Goal: Transaction & Acquisition: Purchase product/service

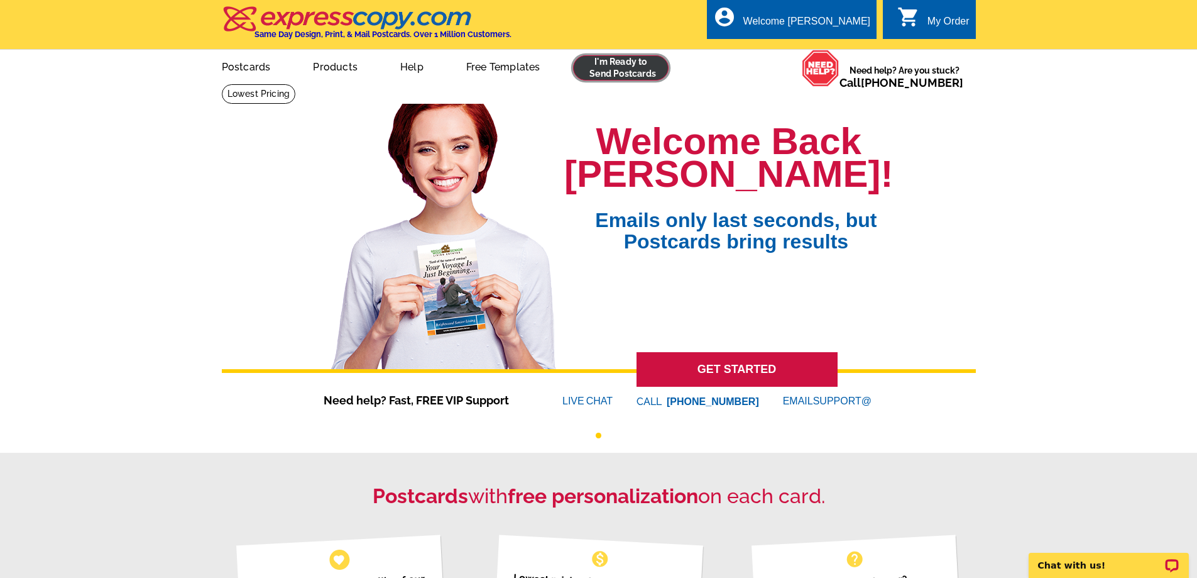
click at [587, 69] on link at bounding box center [621, 67] width 96 height 25
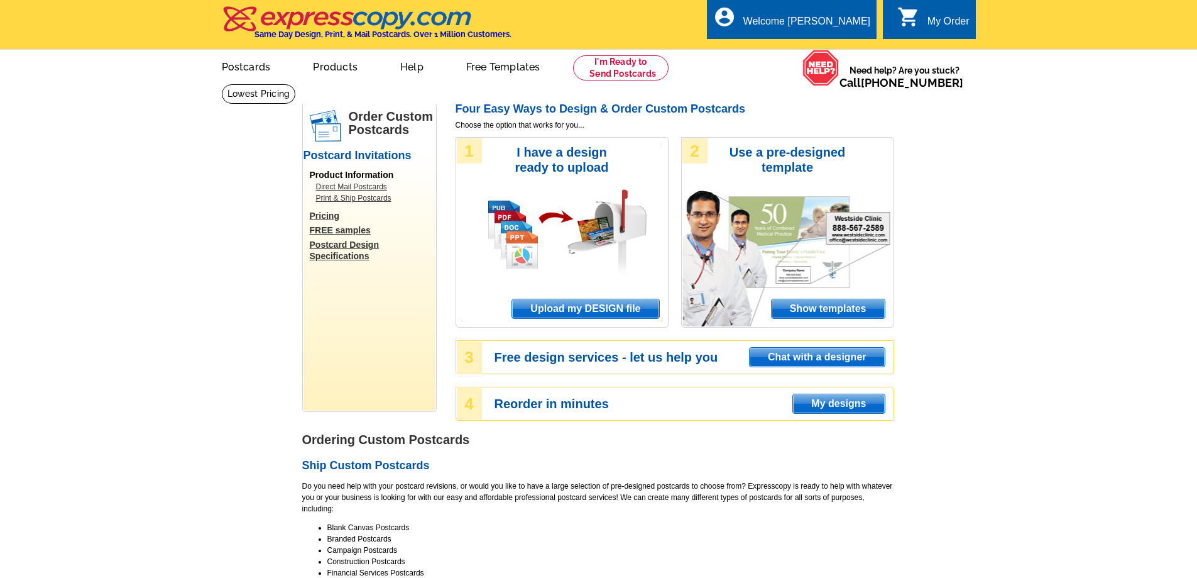
click at [571, 305] on span "Upload my DESIGN file" at bounding box center [585, 308] width 146 height 19
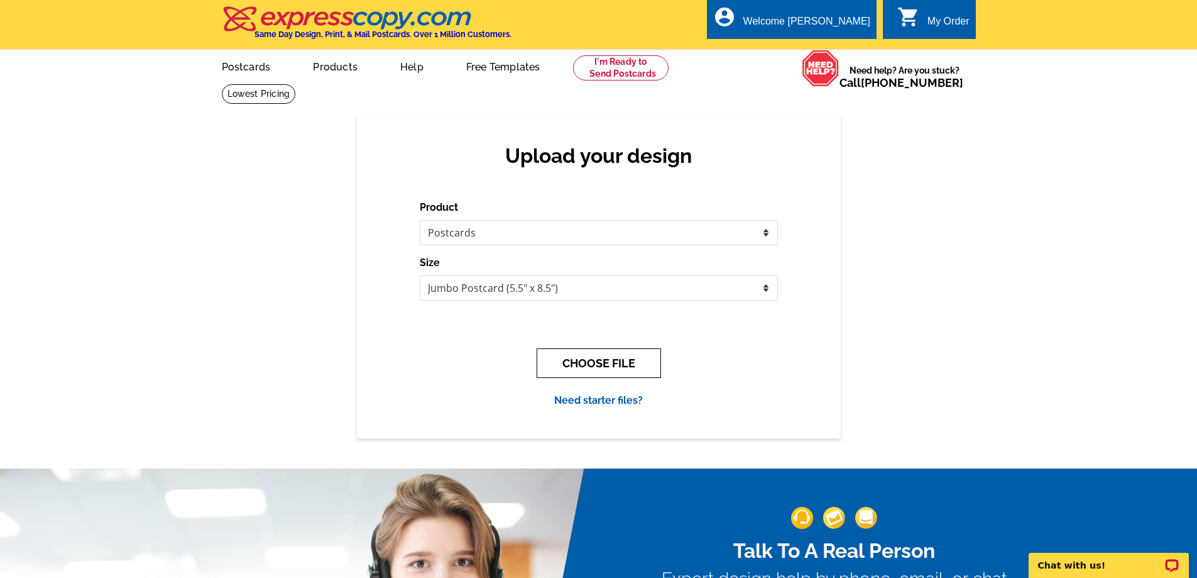
click at [612, 361] on button "CHOOSE FILE" at bounding box center [599, 363] width 124 height 30
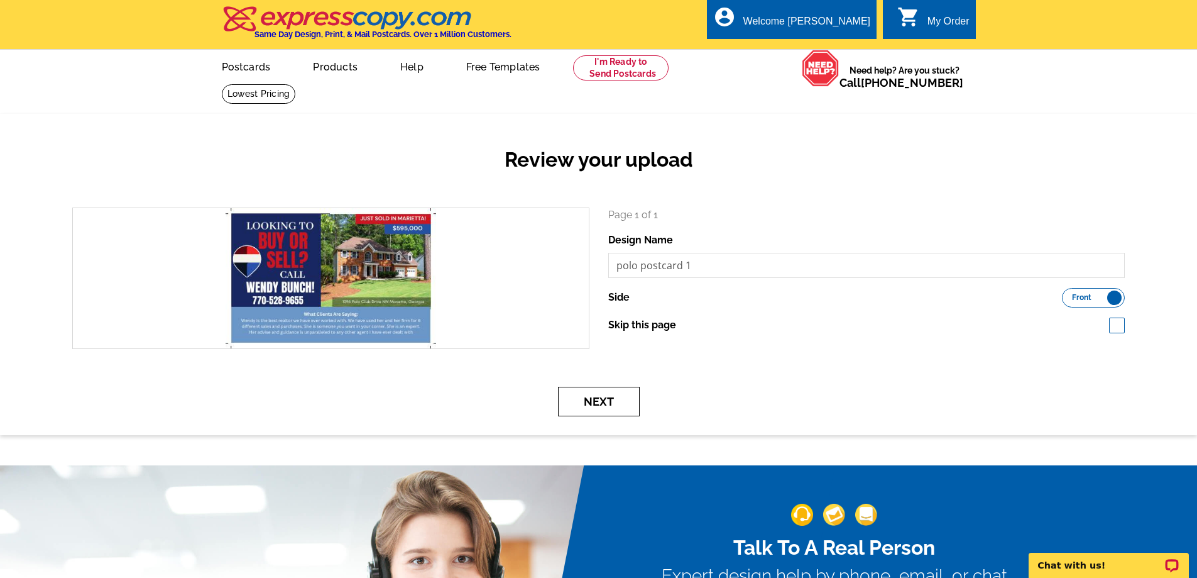
click at [593, 414] on button "Next" at bounding box center [599, 402] width 82 height 30
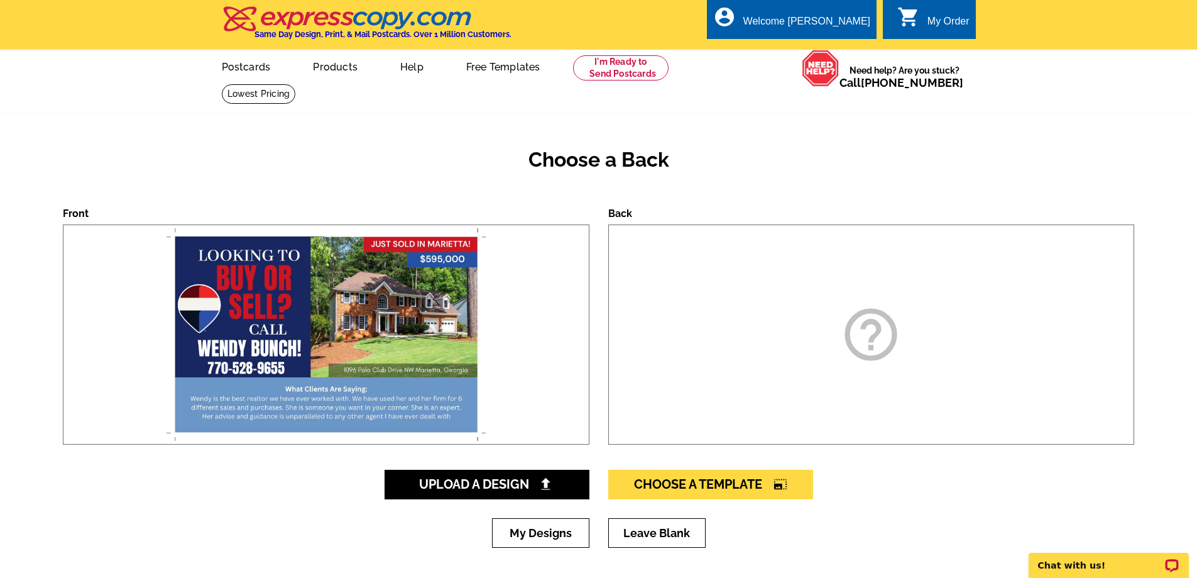
click at [850, 356] on icon "help_outline" at bounding box center [871, 334] width 63 height 63
click at [508, 494] on link "Upload A Design" at bounding box center [487, 485] width 205 height 30
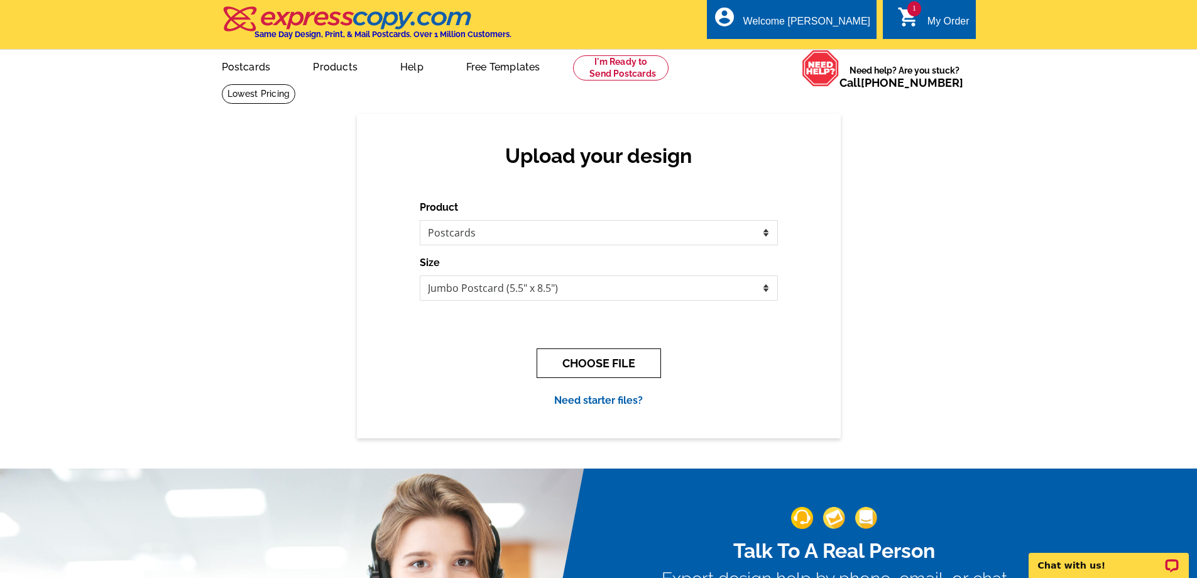
click at [605, 363] on button "CHOOSE FILE" at bounding box center [599, 363] width 124 height 30
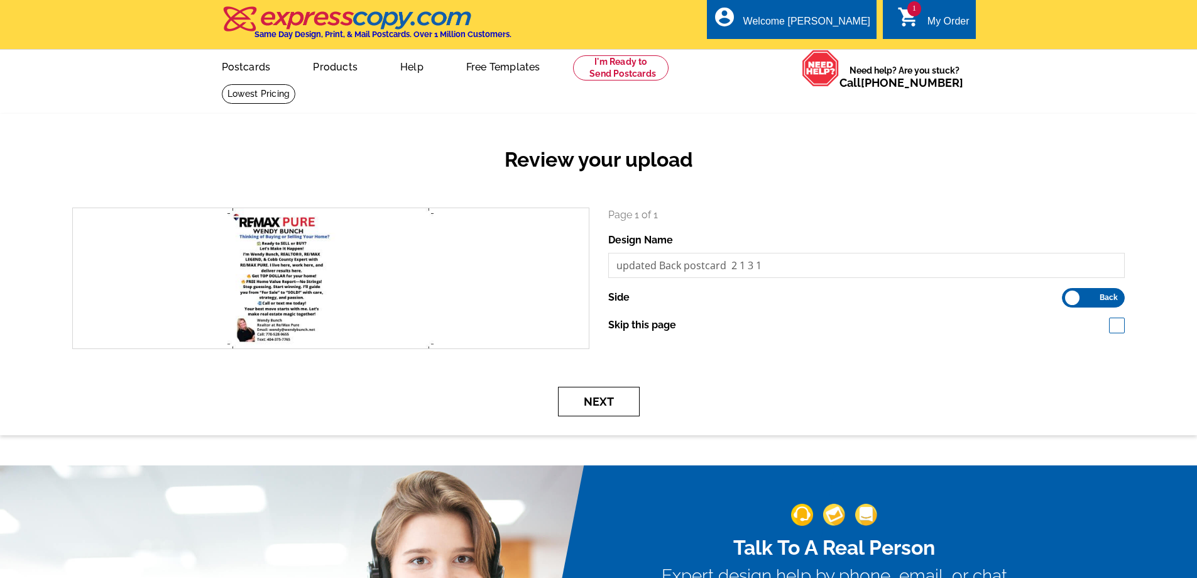
click at [608, 399] on button "Next" at bounding box center [599, 402] width 82 height 30
click at [617, 395] on button "Next" at bounding box center [599, 402] width 82 height 30
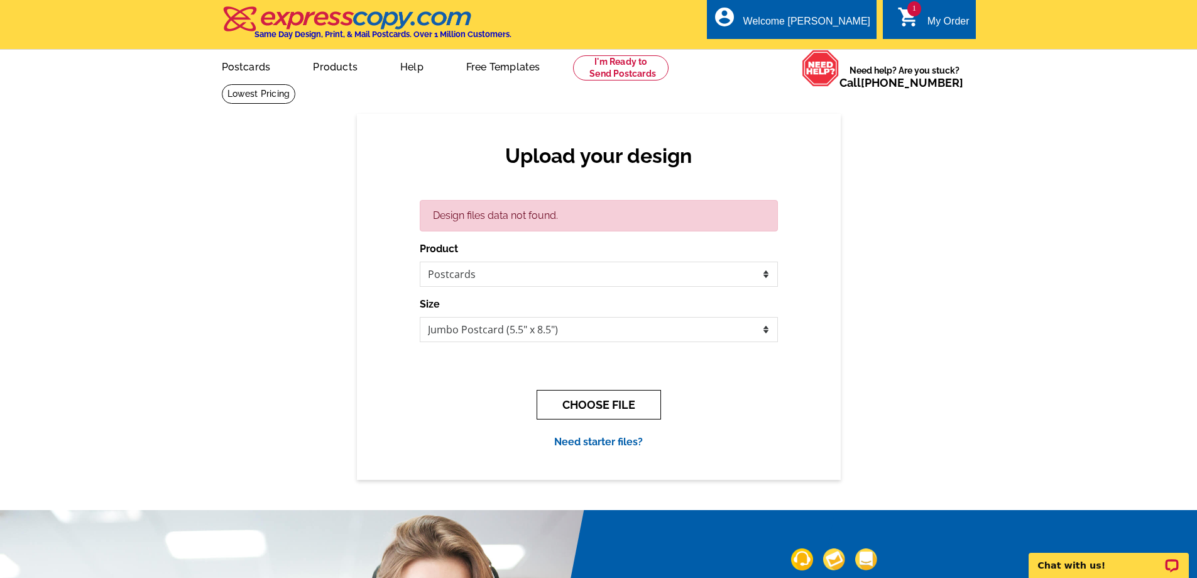
click at [604, 409] on button "CHOOSE FILE" at bounding box center [599, 405] width 124 height 30
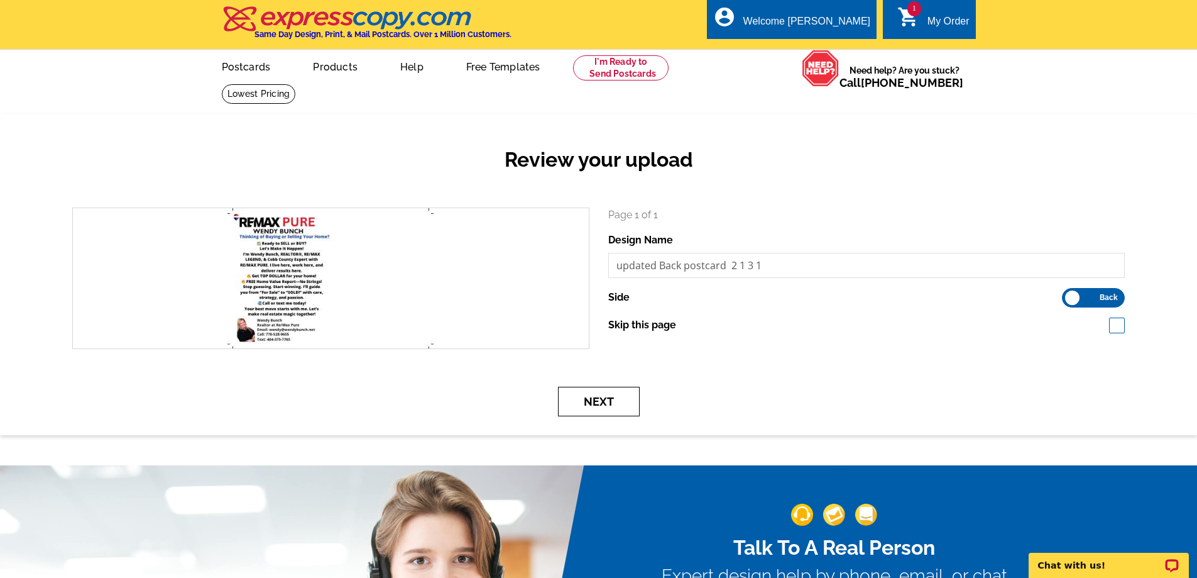
click at [605, 401] on button "Next" at bounding box center [599, 402] width 82 height 30
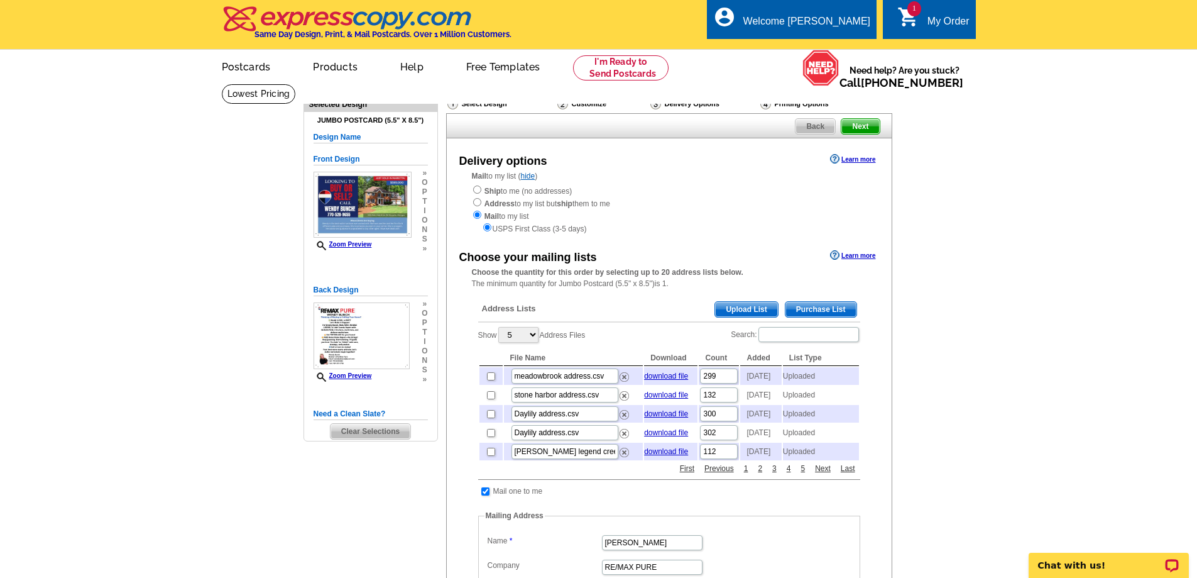
click at [745, 312] on span "Upload List" at bounding box center [746, 309] width 62 height 15
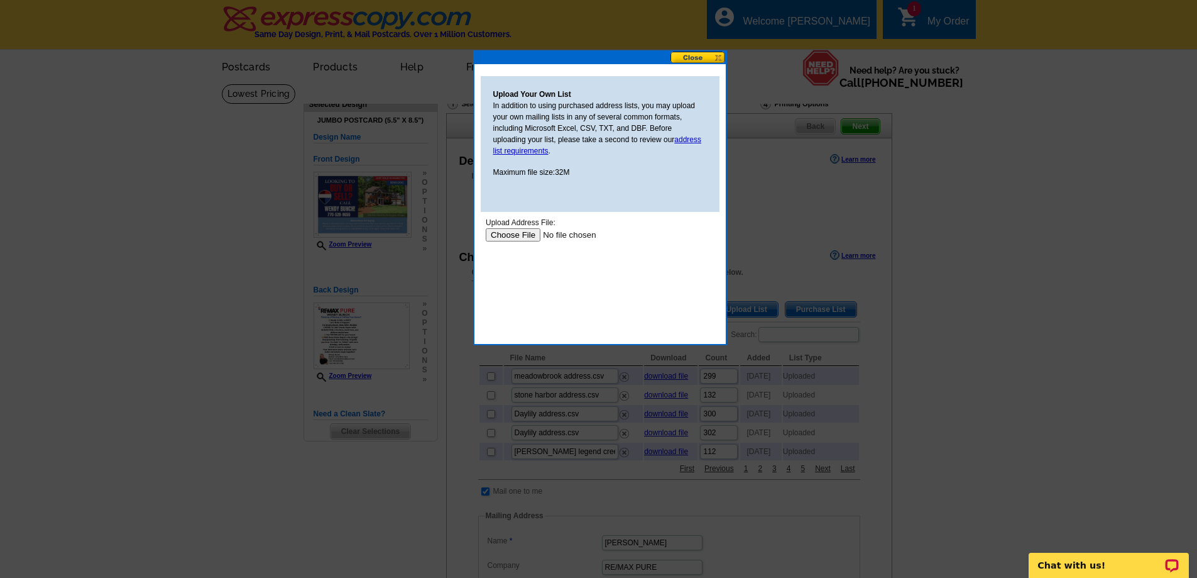
click at [532, 236] on input "file" at bounding box center [564, 234] width 159 height 13
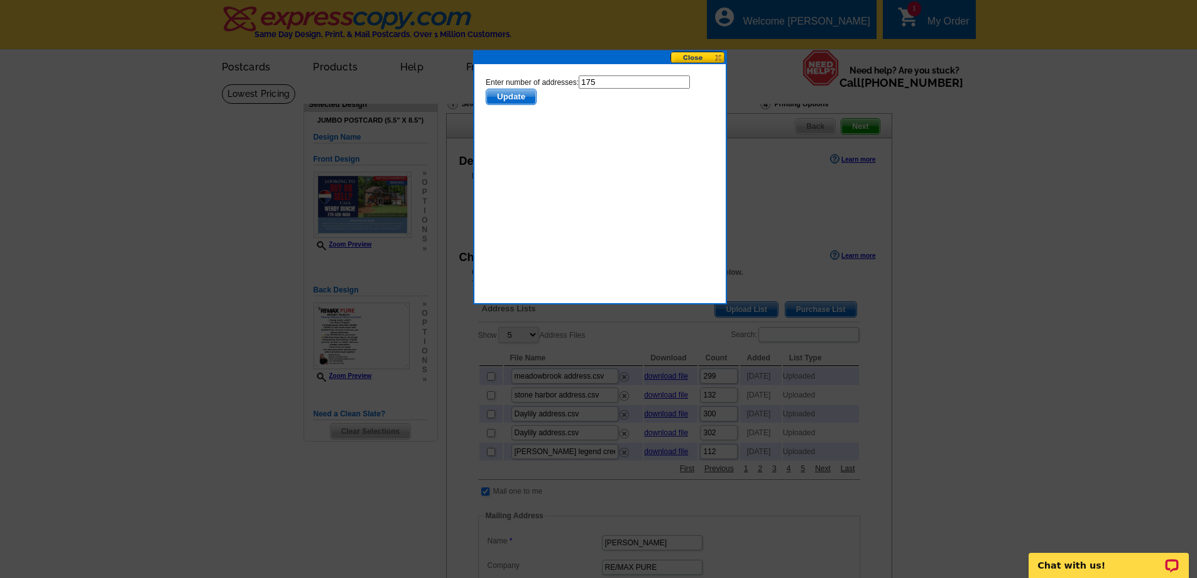
click at [503, 98] on span "Update" at bounding box center [511, 96] width 50 height 15
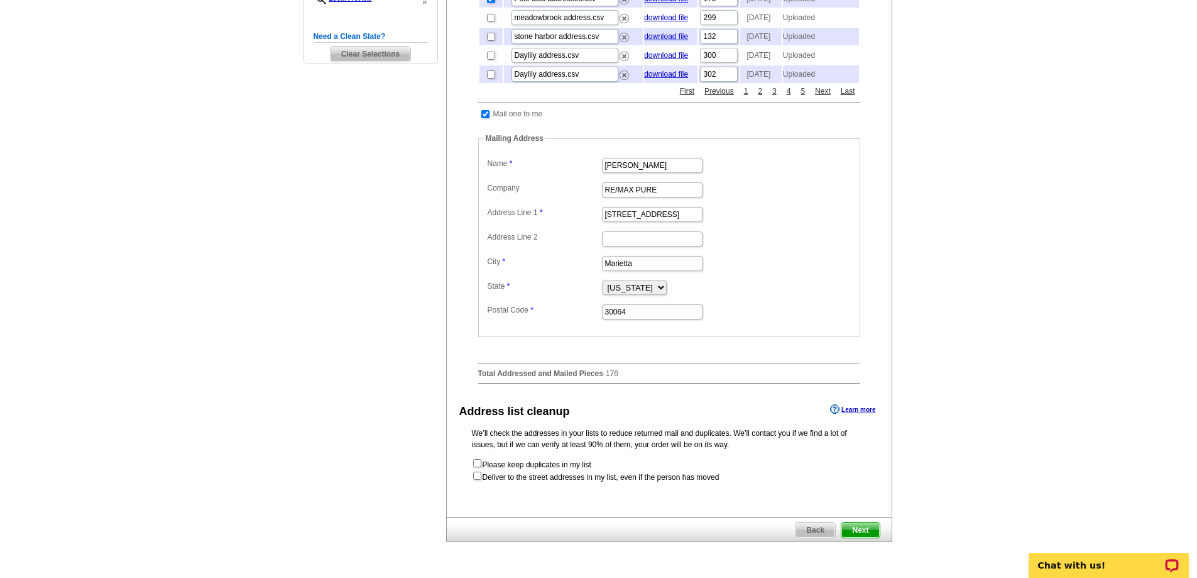
scroll to position [566, 0]
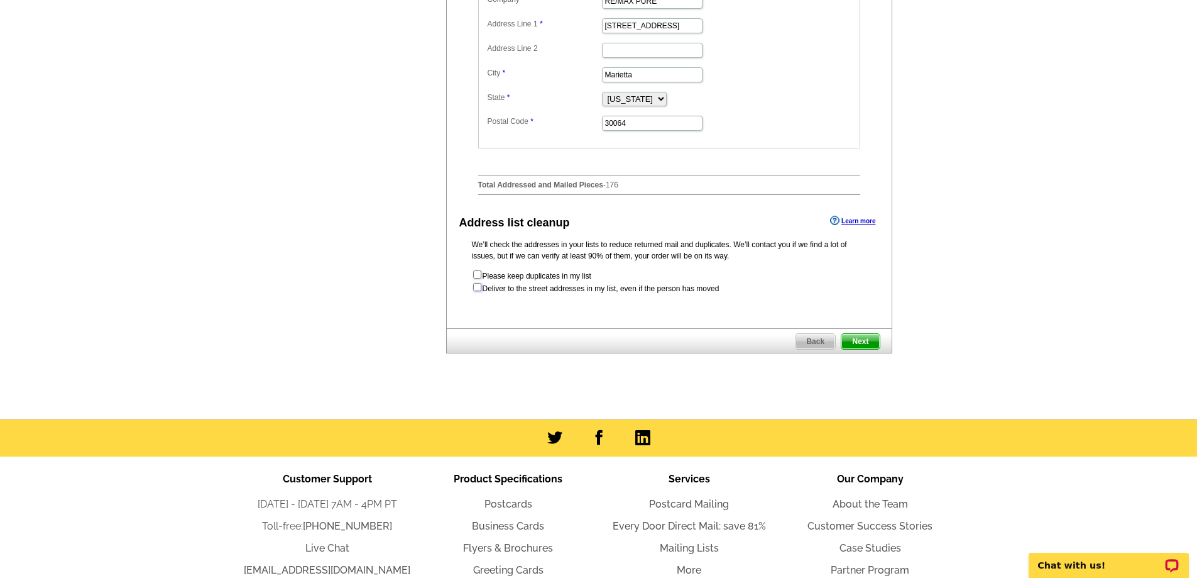
click at [478, 291] on input "checkbox" at bounding box center [477, 287] width 8 height 8
checkbox input "true"
radio input "true"
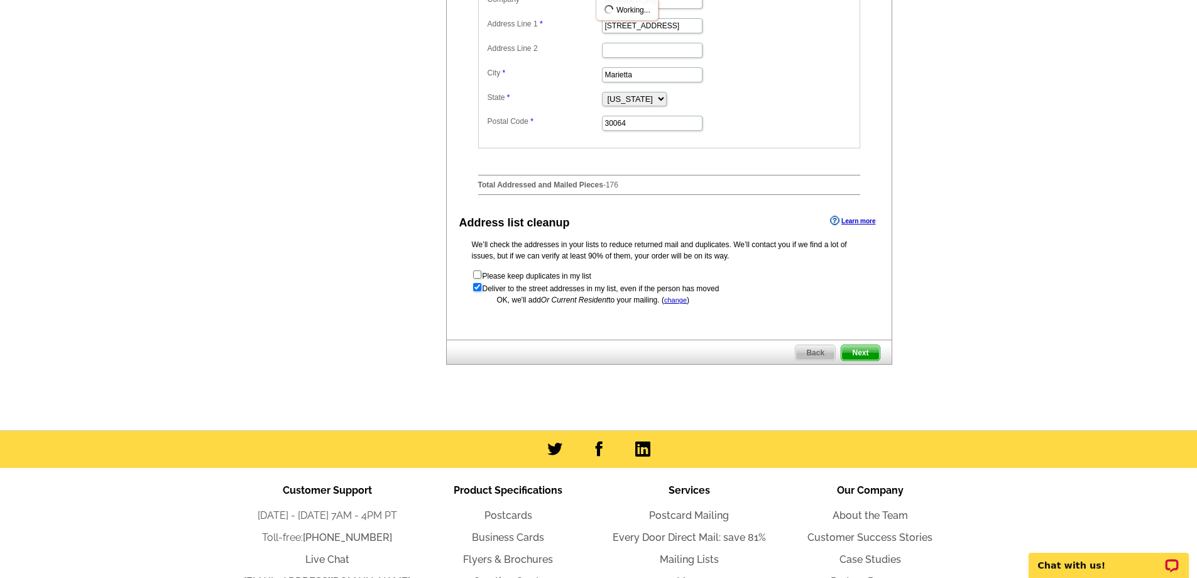
scroll to position [0, 0]
click at [860, 360] on span "Next" at bounding box center [861, 352] width 38 height 15
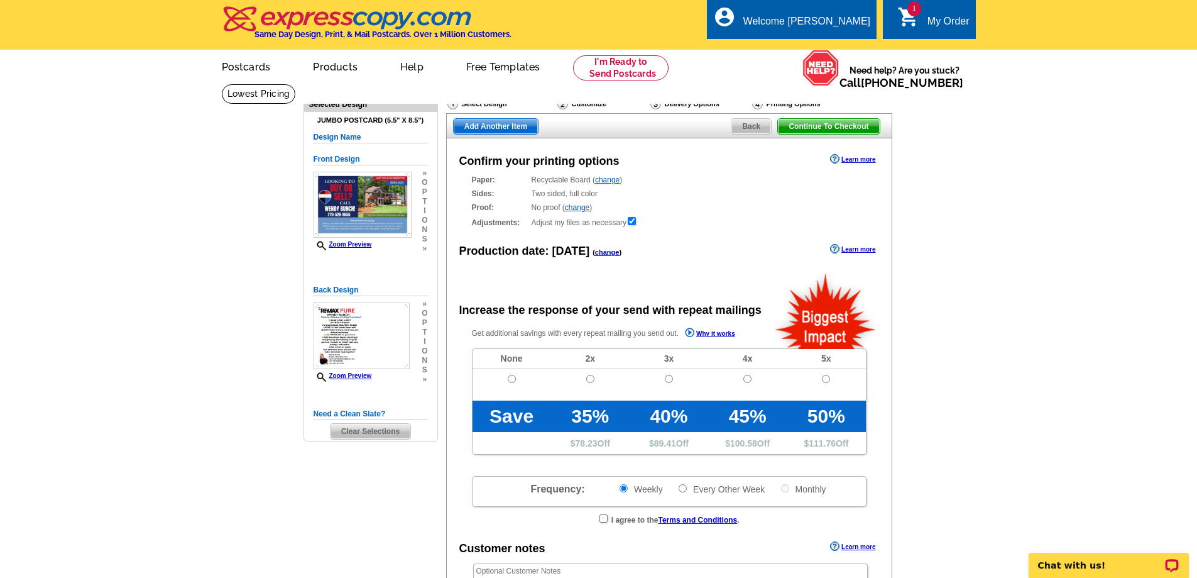
radio input "false"
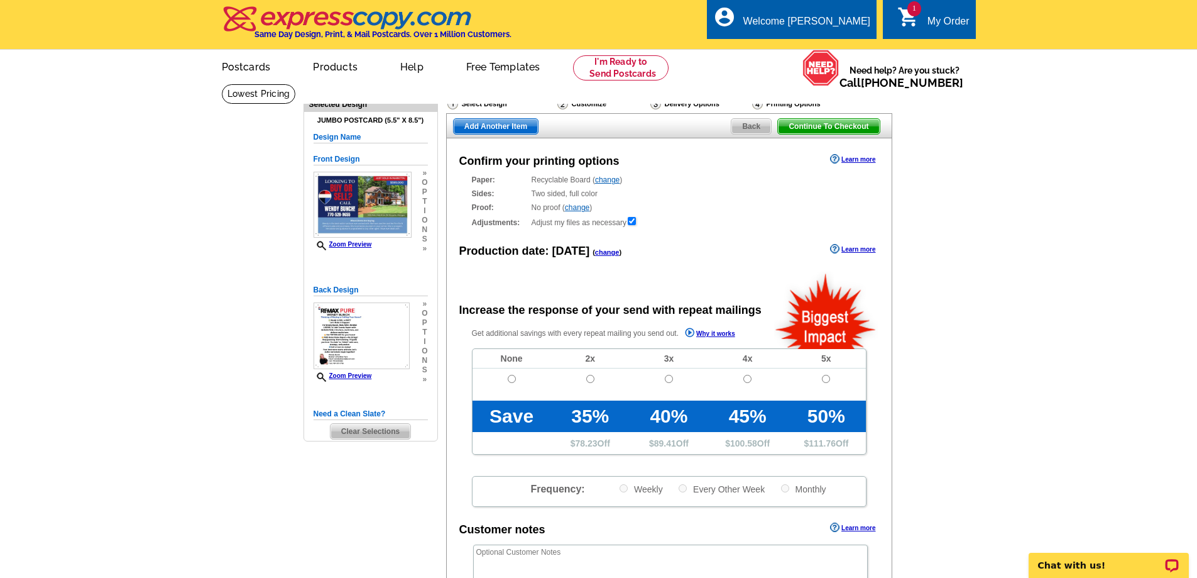
click at [512, 375] on td at bounding box center [512, 384] width 79 height 32
click at [512, 385] on td at bounding box center [512, 384] width 79 height 32
click at [511, 383] on input "radio" at bounding box center [512, 379] width 8 height 8
radio input "true"
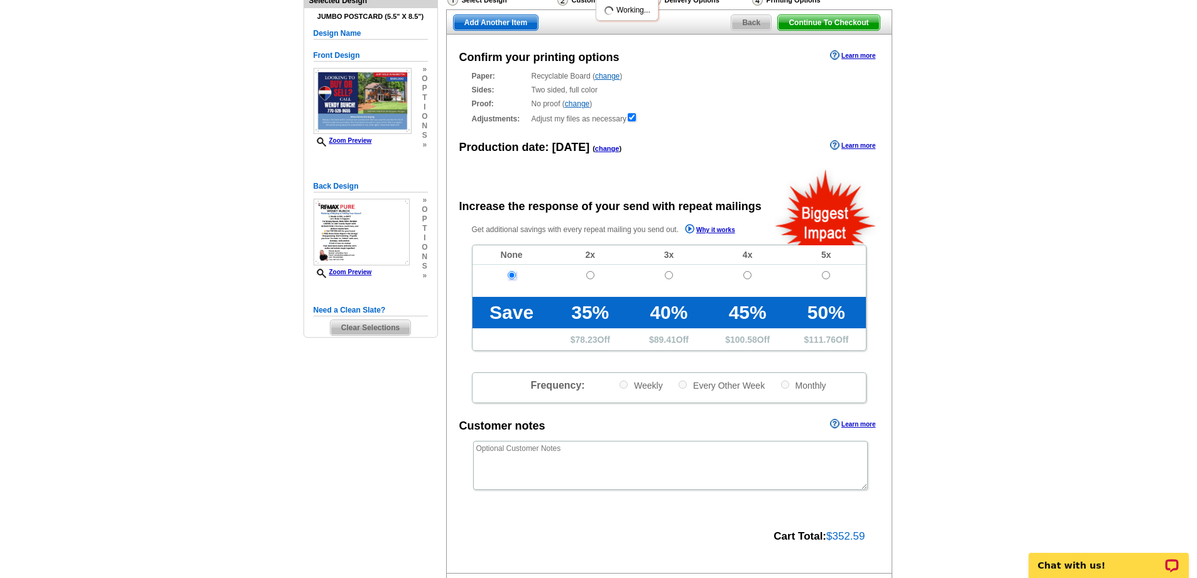
scroll to position [251, 0]
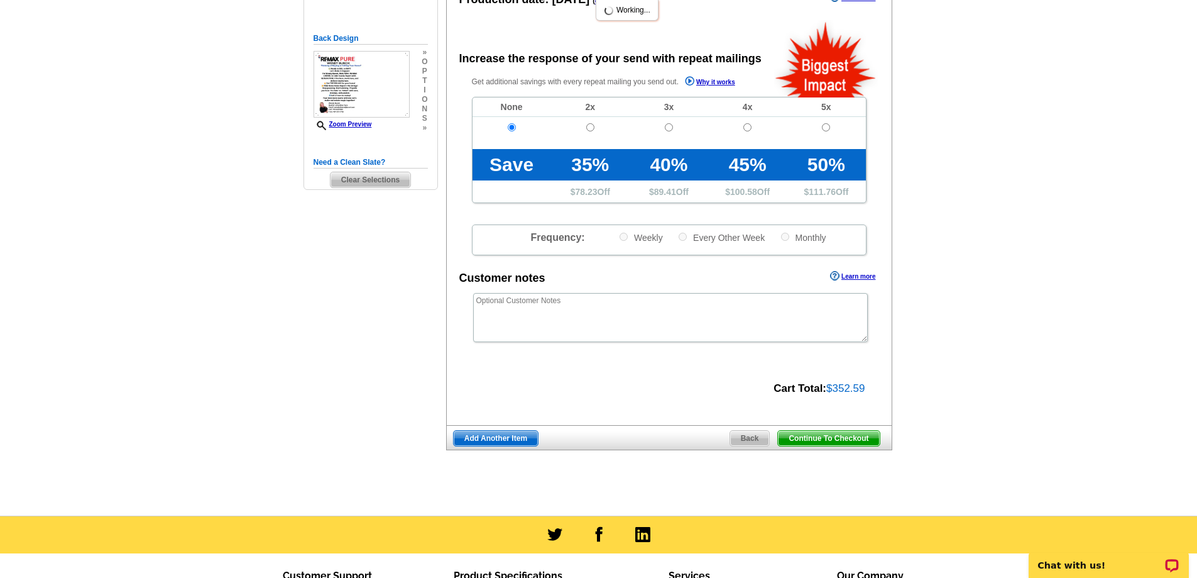
click at [815, 436] on span "Continue To Checkout" at bounding box center [828, 438] width 101 height 15
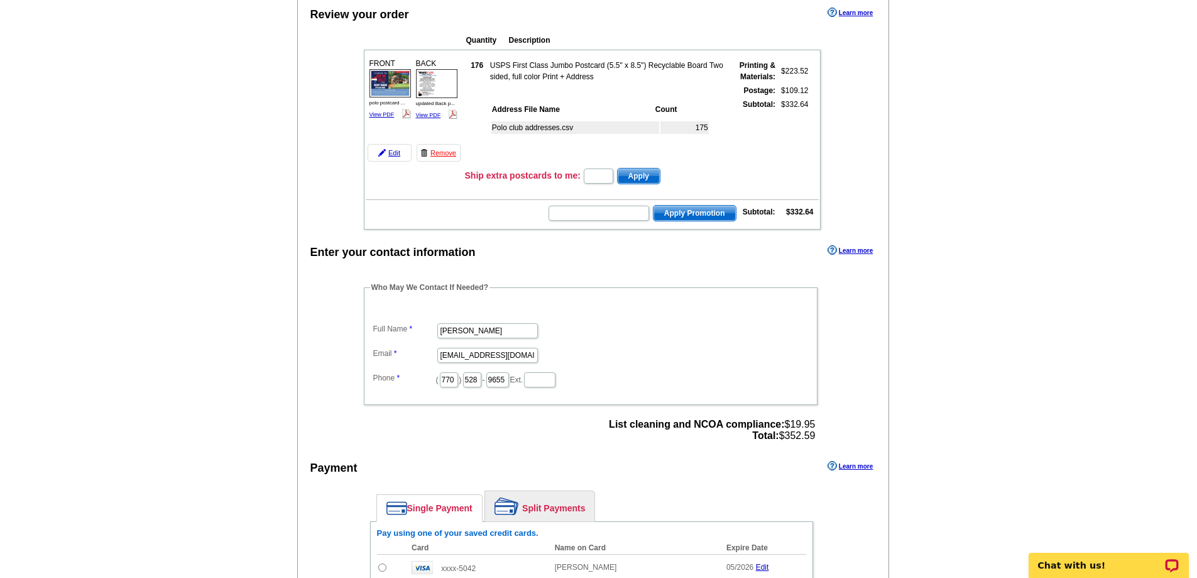
scroll to position [126, 0]
type input "hurry40"
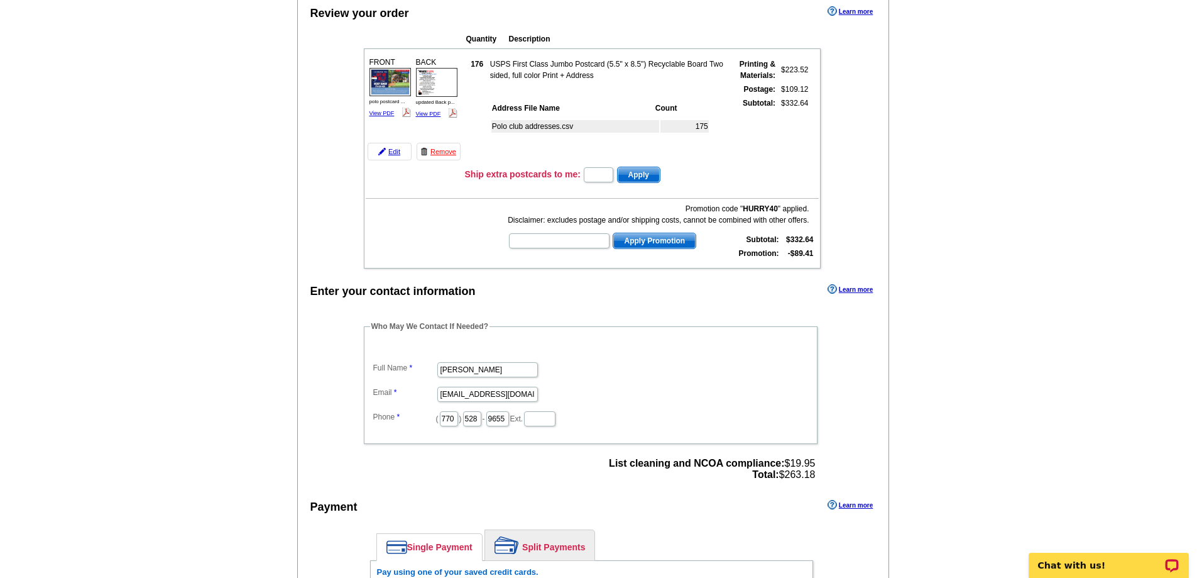
type input "WEB1360"
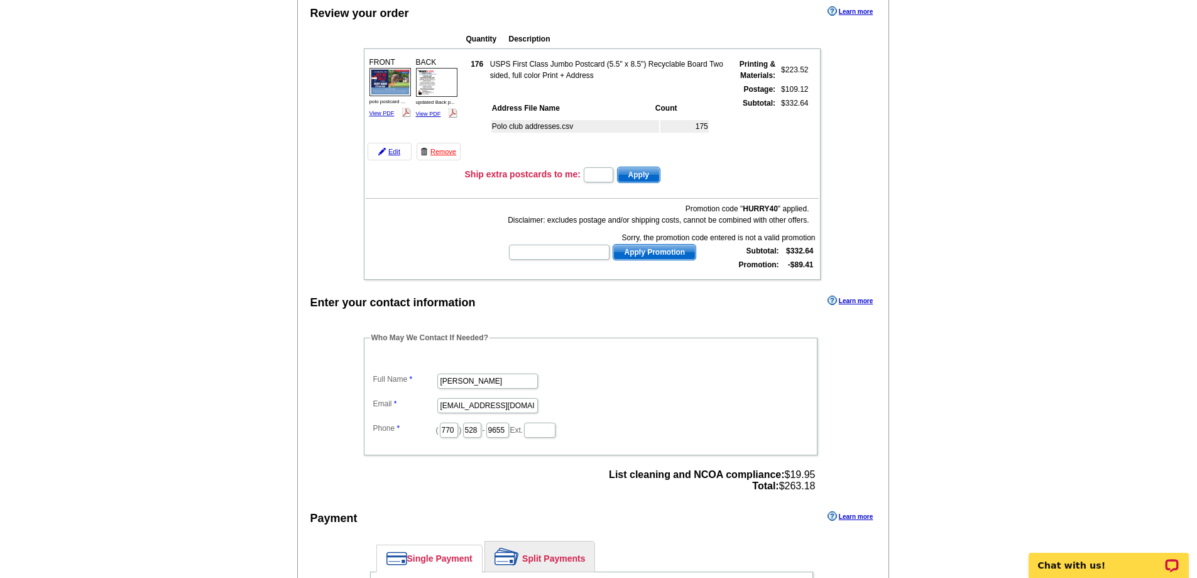
type input "newLandingCustomer"
type input "KELLERQ12010"
type input "GROW0924"
type input "PMUSA50"
type input "ECHP11"
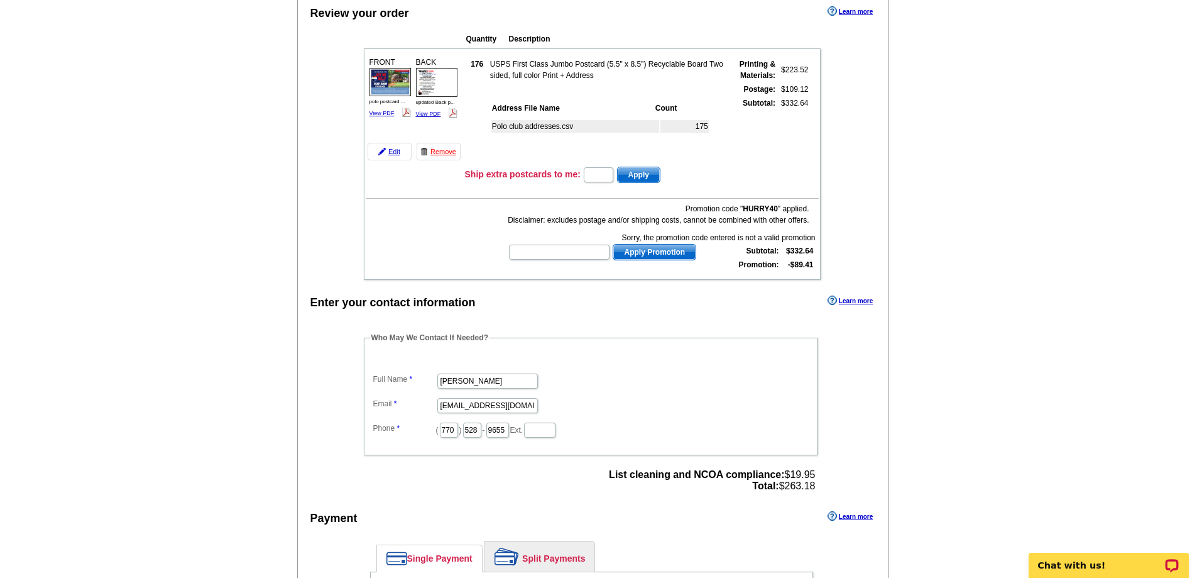
type input "E6585"
type input "GROW1120"
type input "E6820"
type input "E30CAMPAIGNS"
type input "hurry40"
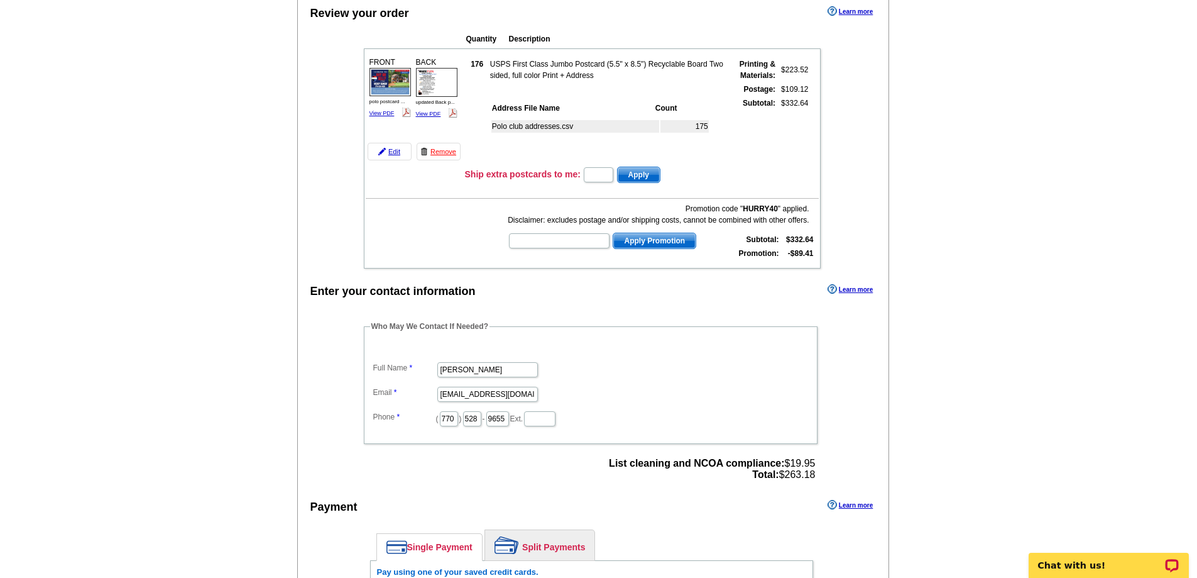
click at [933, 279] on main "Add Another Item Checkout Order Name: My Order 2025-08-28 Save Order Review you…" at bounding box center [598, 395] width 1197 height 874
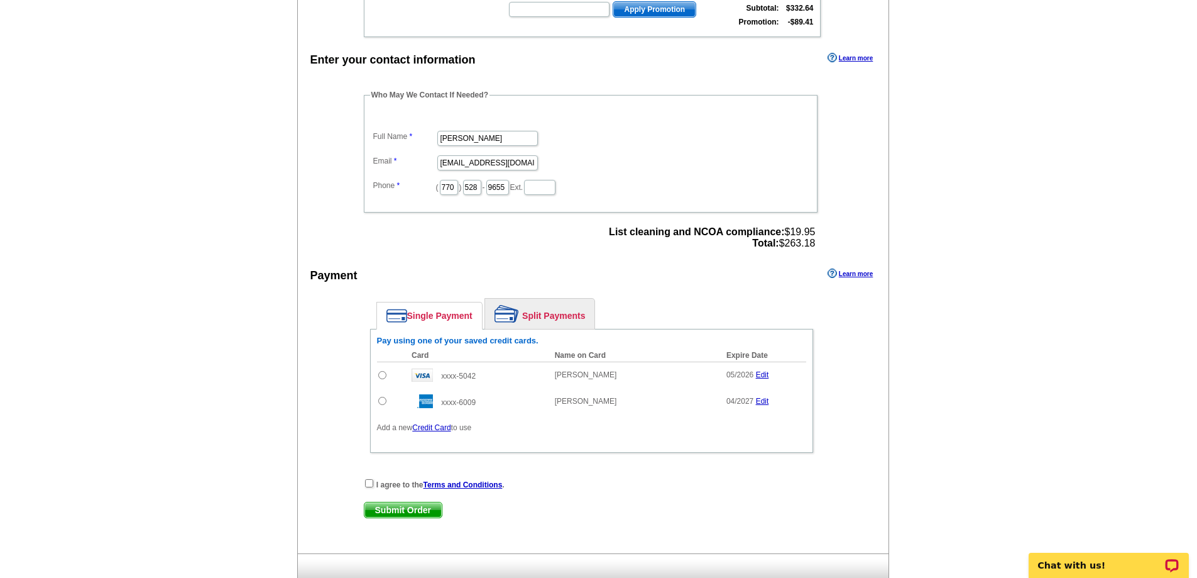
scroll to position [377, 0]
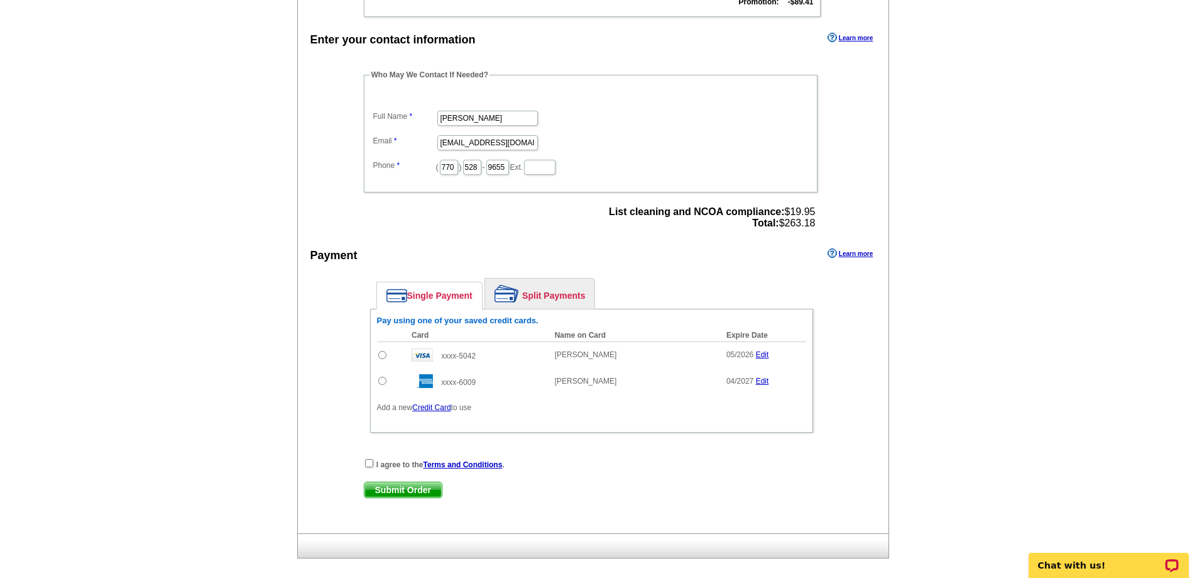
click at [386, 353] on input "radio" at bounding box center [382, 355] width 8 height 8
radio input "true"
click at [368, 467] on input "checkbox" at bounding box center [369, 463] width 8 height 8
checkbox input "true"
click at [377, 488] on span "Submit Order" at bounding box center [403, 489] width 77 height 15
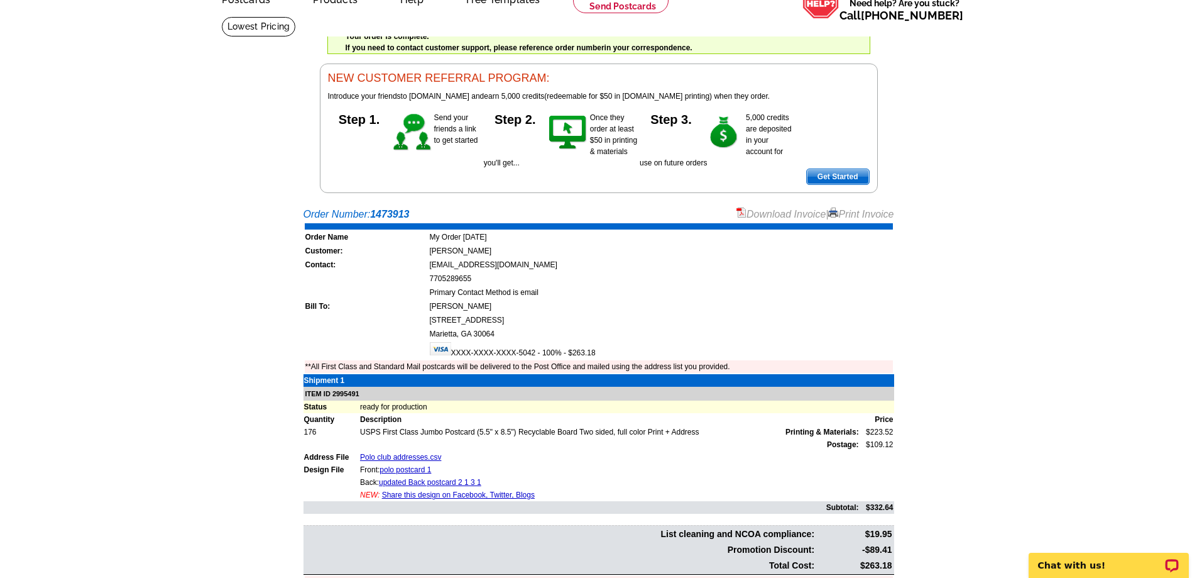
scroll to position [189, 0]
